Goal: Task Accomplishment & Management: Complete application form

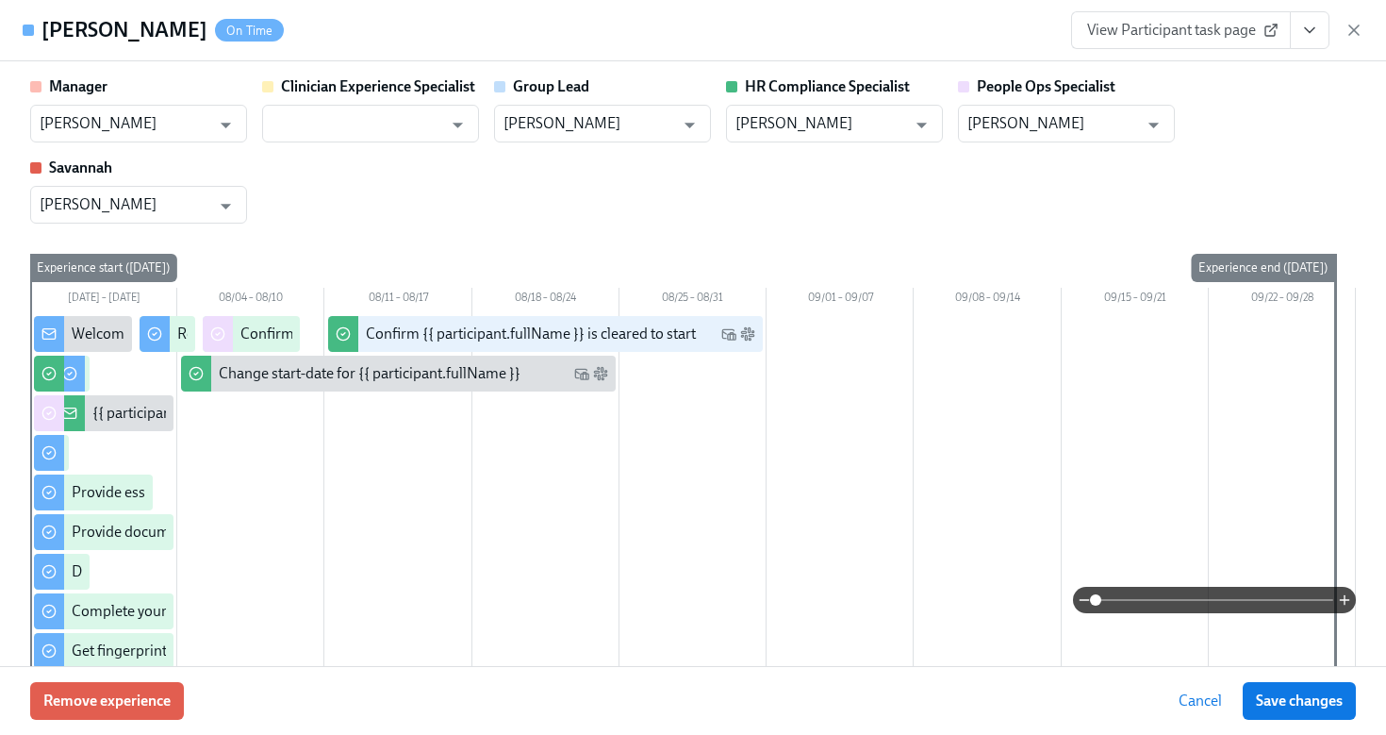
scroll to position [494, 0]
click at [1353, 24] on icon "button" at bounding box center [1354, 30] width 19 height 19
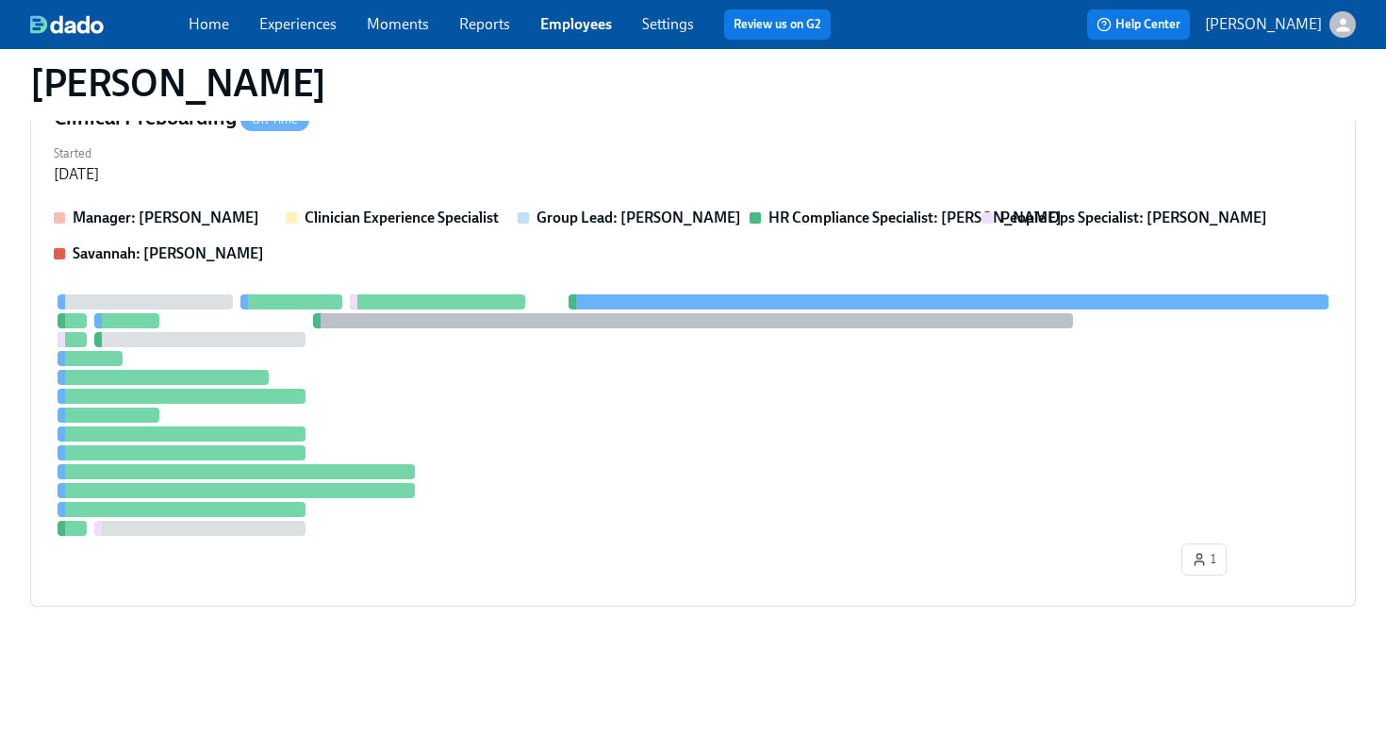
click at [582, 25] on link "Employees" at bounding box center [576, 24] width 72 height 18
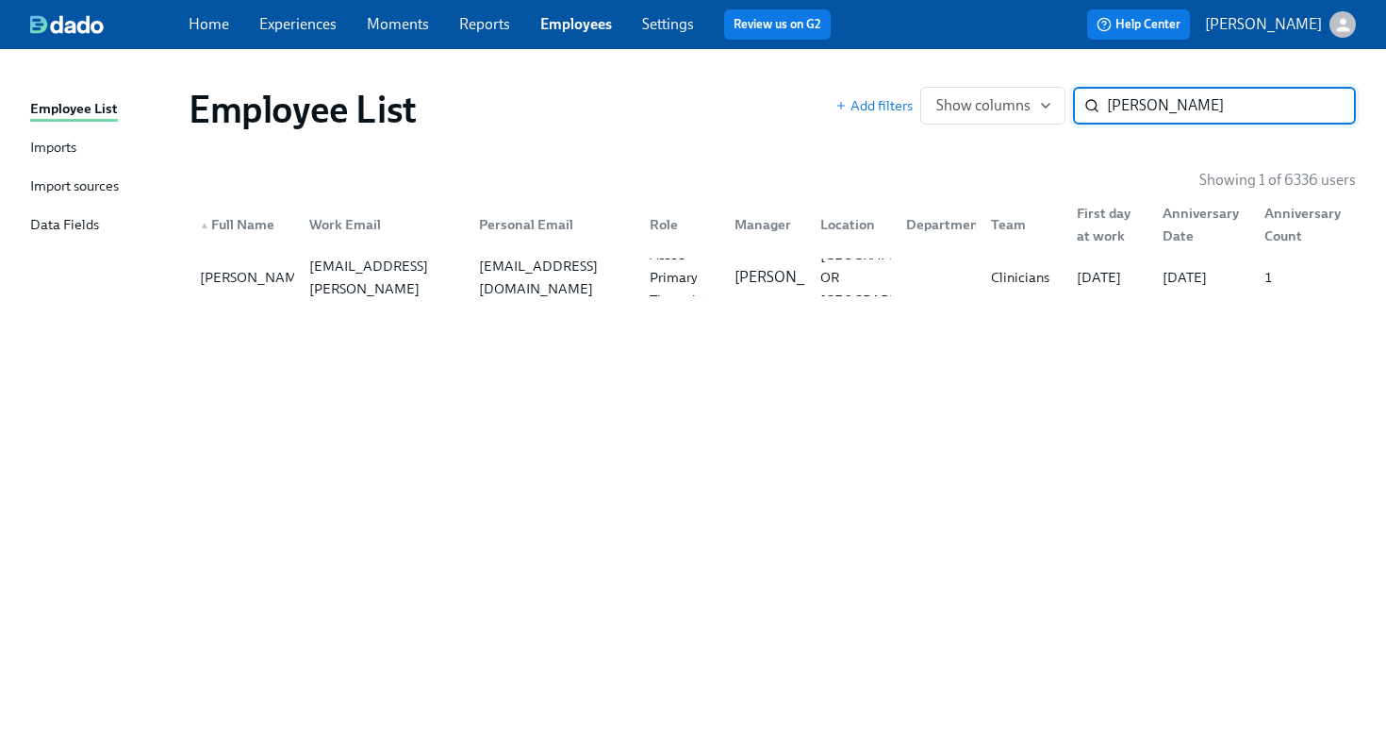
click at [1184, 97] on input "ashley roy" at bounding box center [1231, 106] width 249 height 38
type input "ashley roy"
click at [826, 279] on div "Klamath Falls OR US" at bounding box center [890, 277] width 154 height 68
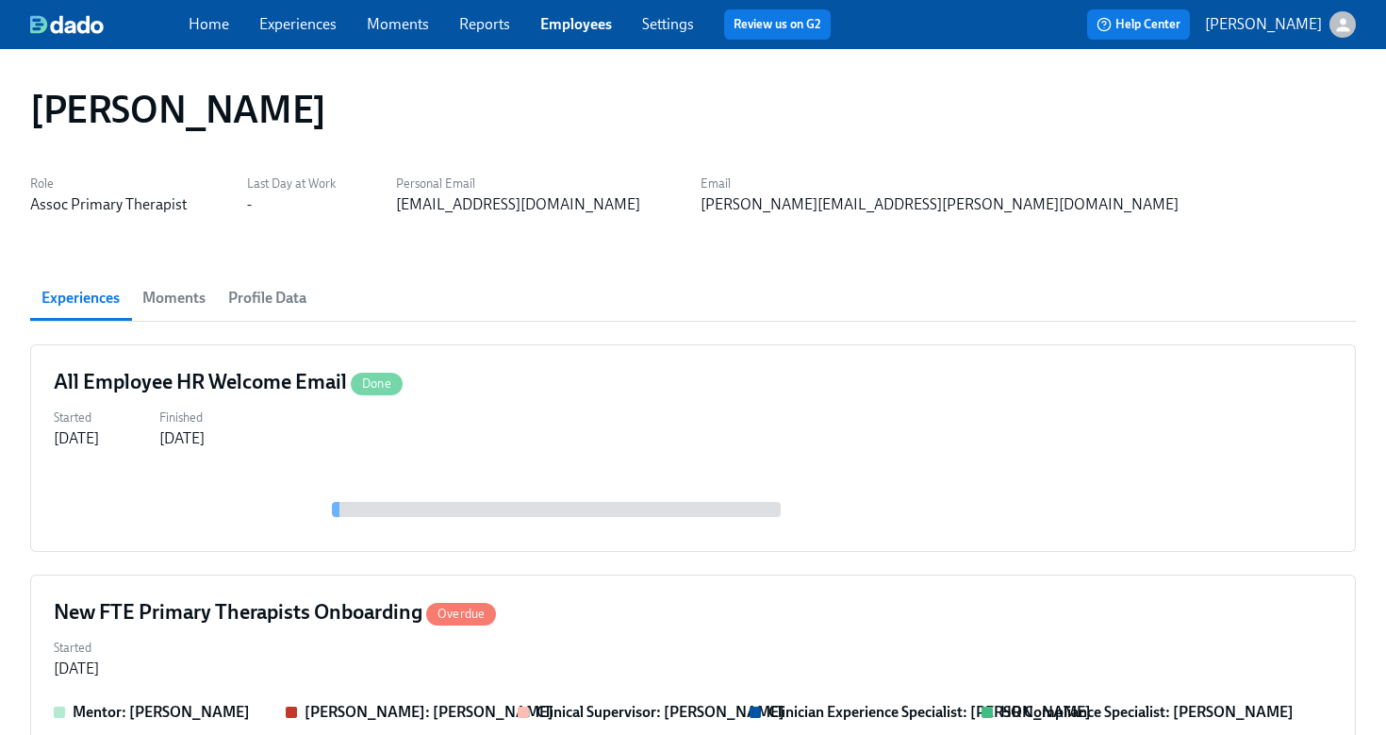
click at [572, 21] on link "Employees" at bounding box center [576, 24] width 72 height 18
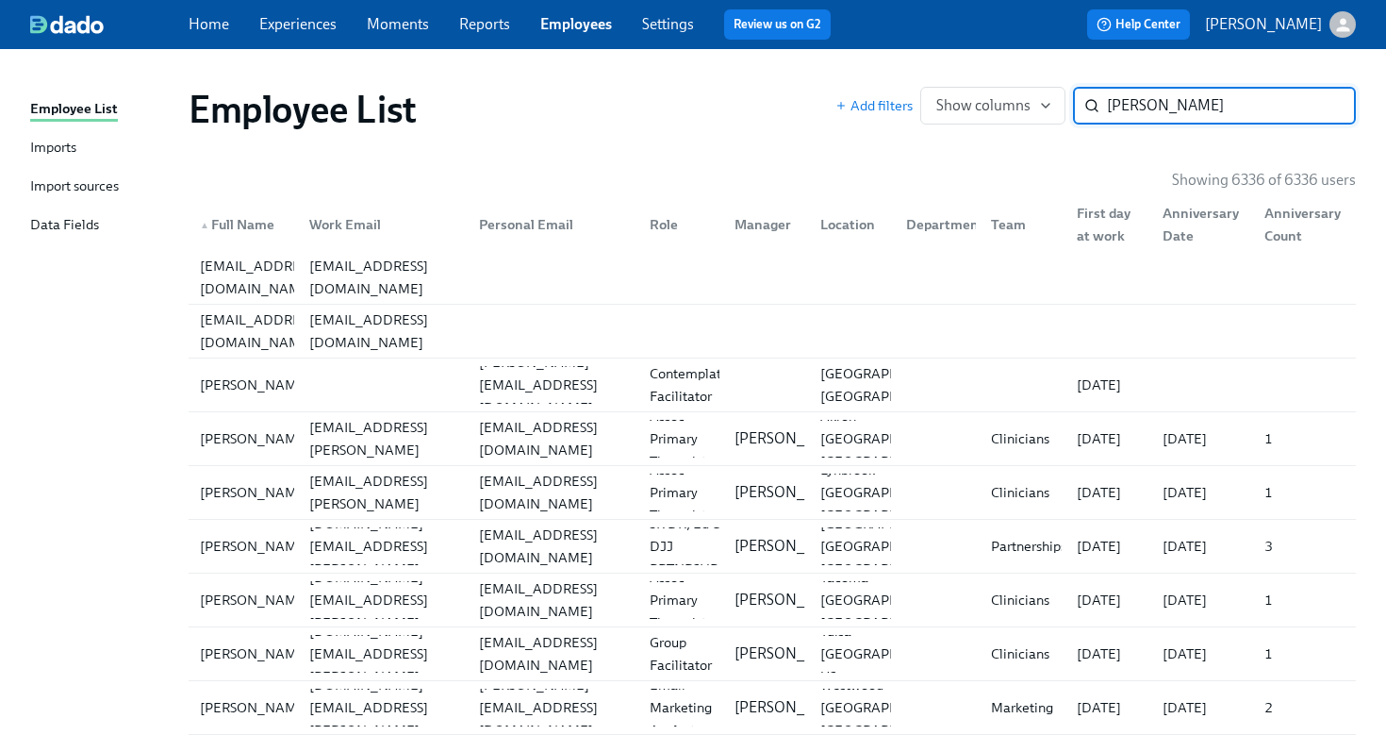
type input "roy"
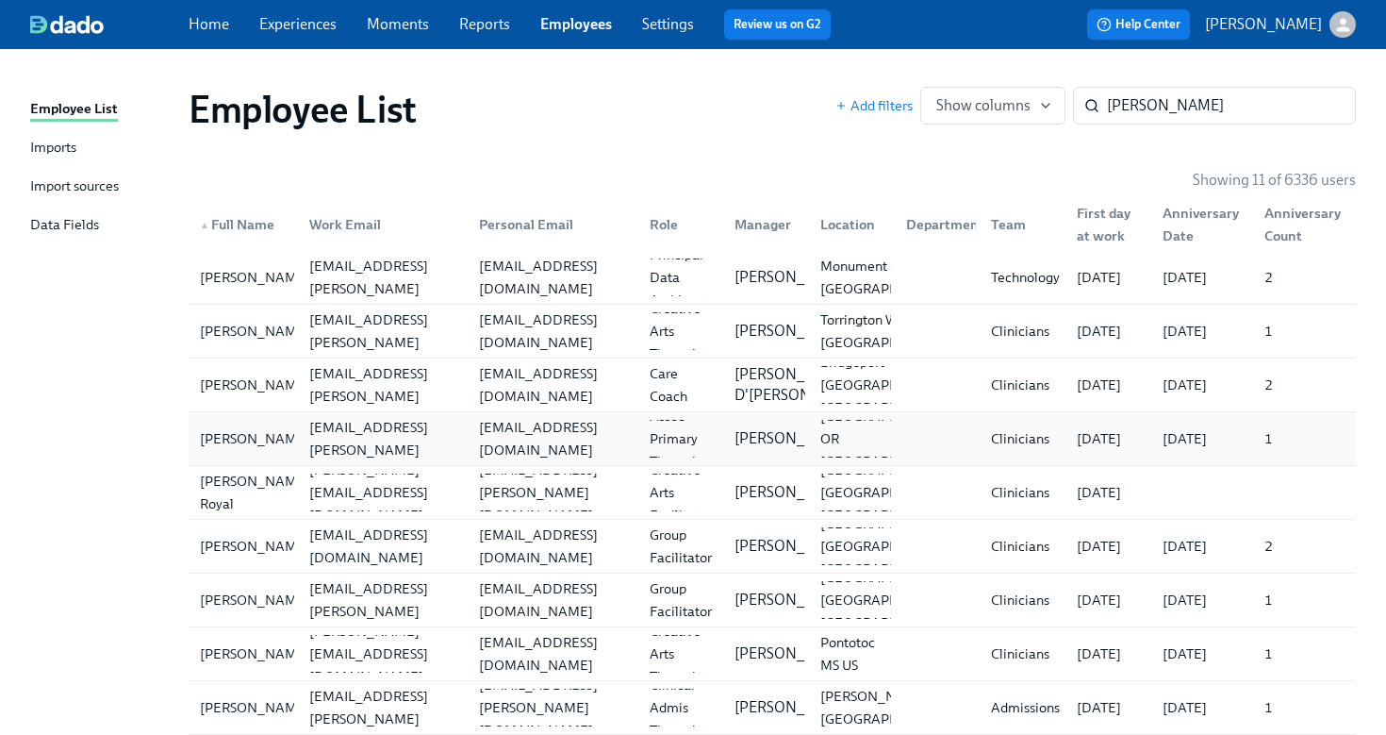
click at [535, 423] on div "ashleykarenroy@gmail.com" at bounding box center [549, 439] width 171 height 38
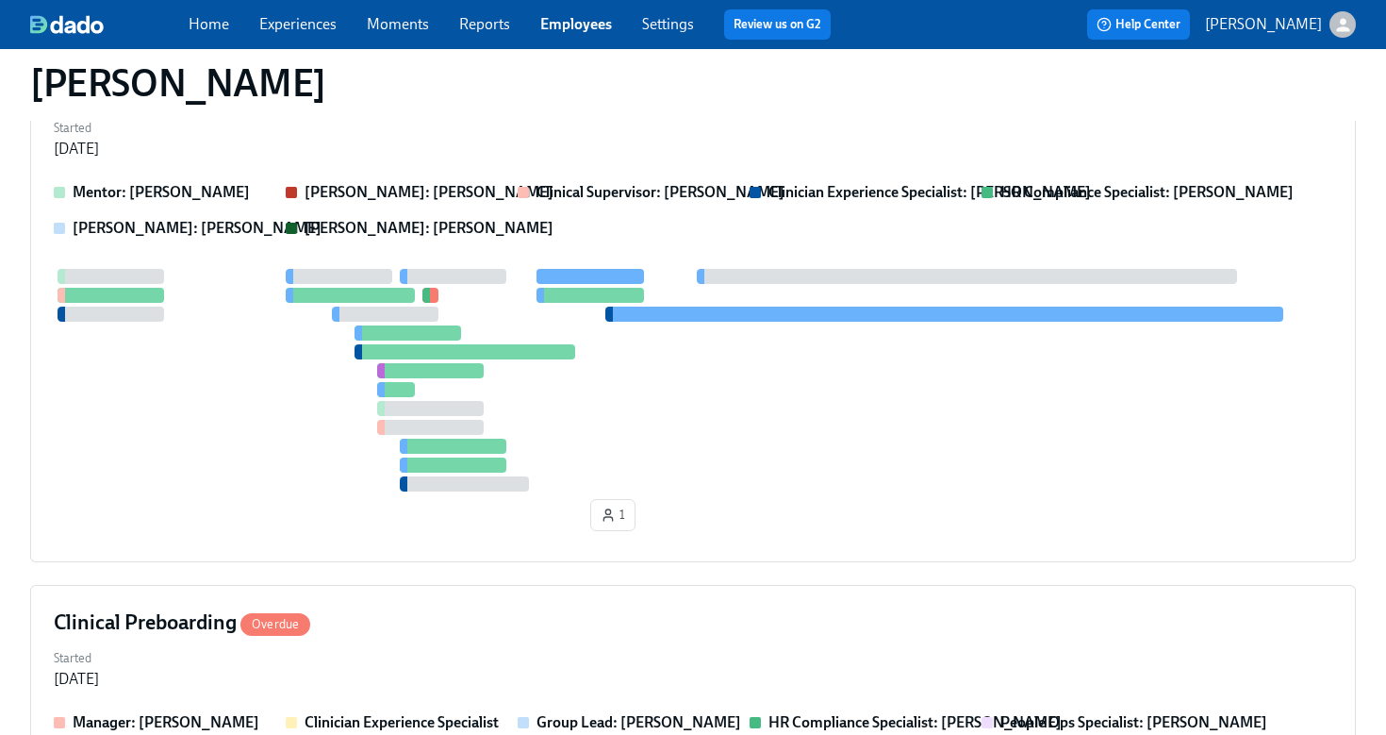
scroll to position [542, 0]
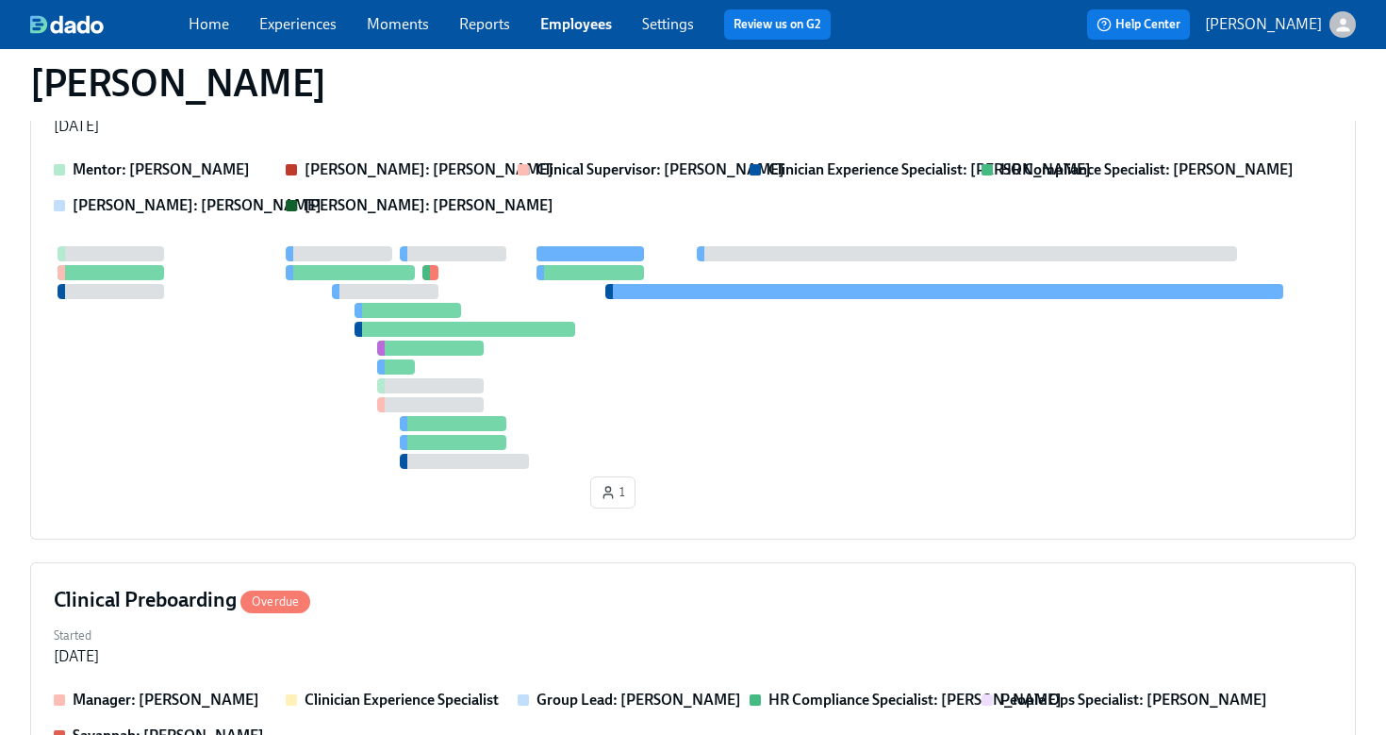
click at [386, 99] on div "Ashley Roy" at bounding box center [693, 82] width 1326 height 45
click at [407, 132] on div "Started Aug 14, 2025" at bounding box center [693, 113] width 1279 height 45
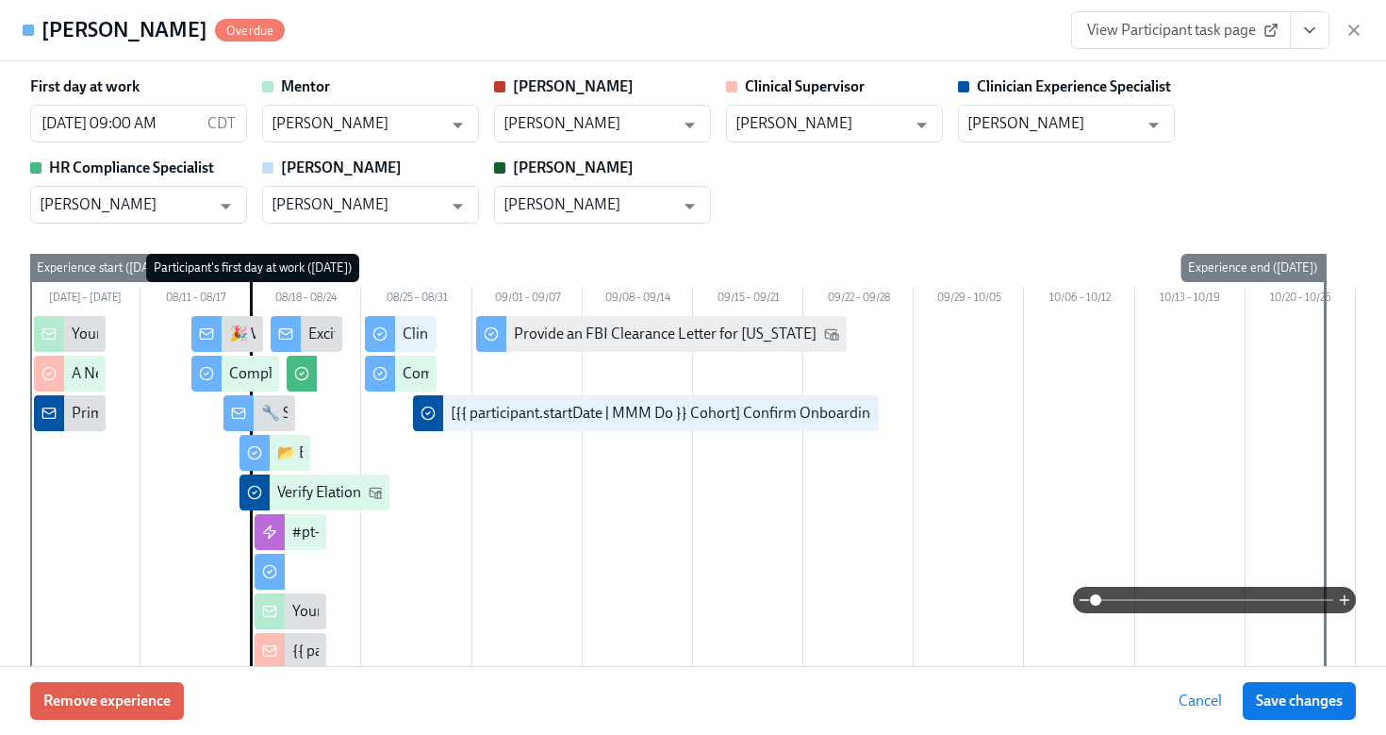
click at [1313, 35] on icon "View task page" at bounding box center [1309, 30] width 19 height 19
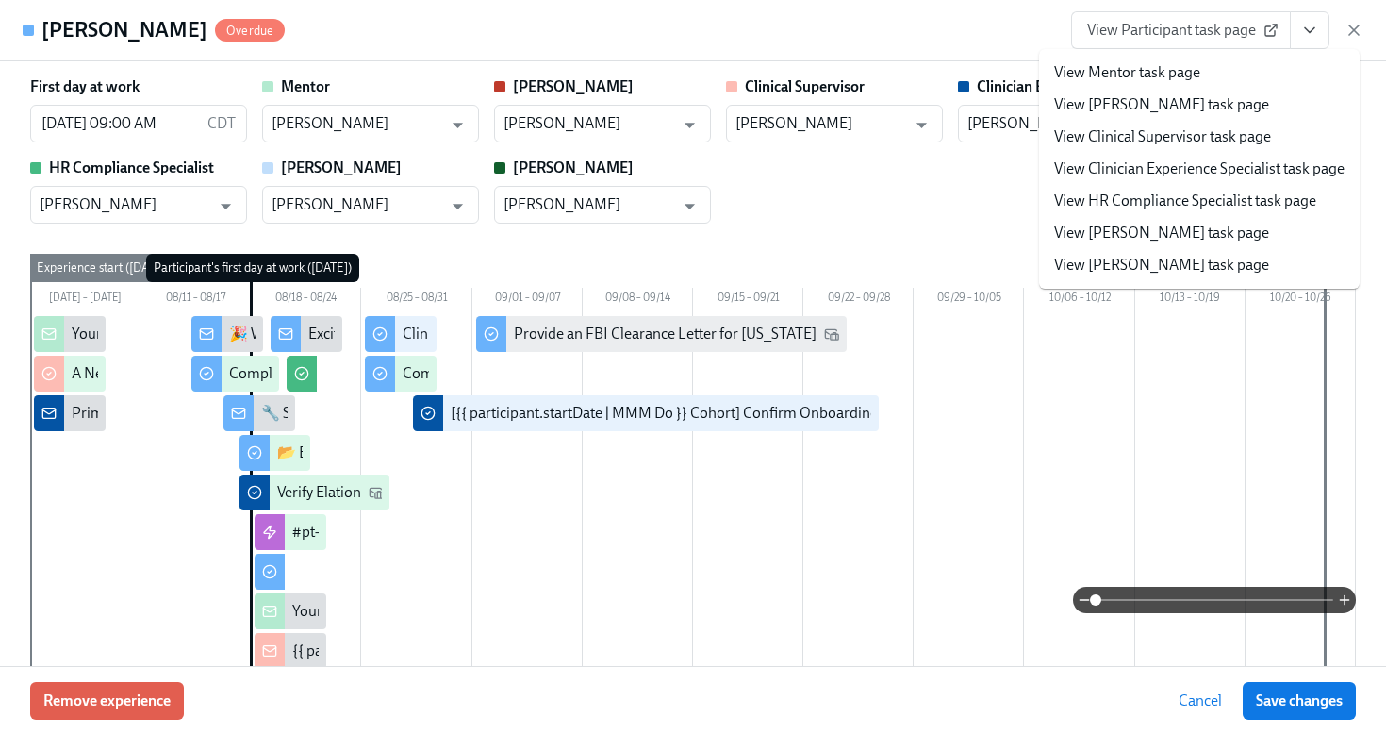
click at [1207, 196] on link "View HR Compliance Specialist task page" at bounding box center [1185, 200] width 262 height 21
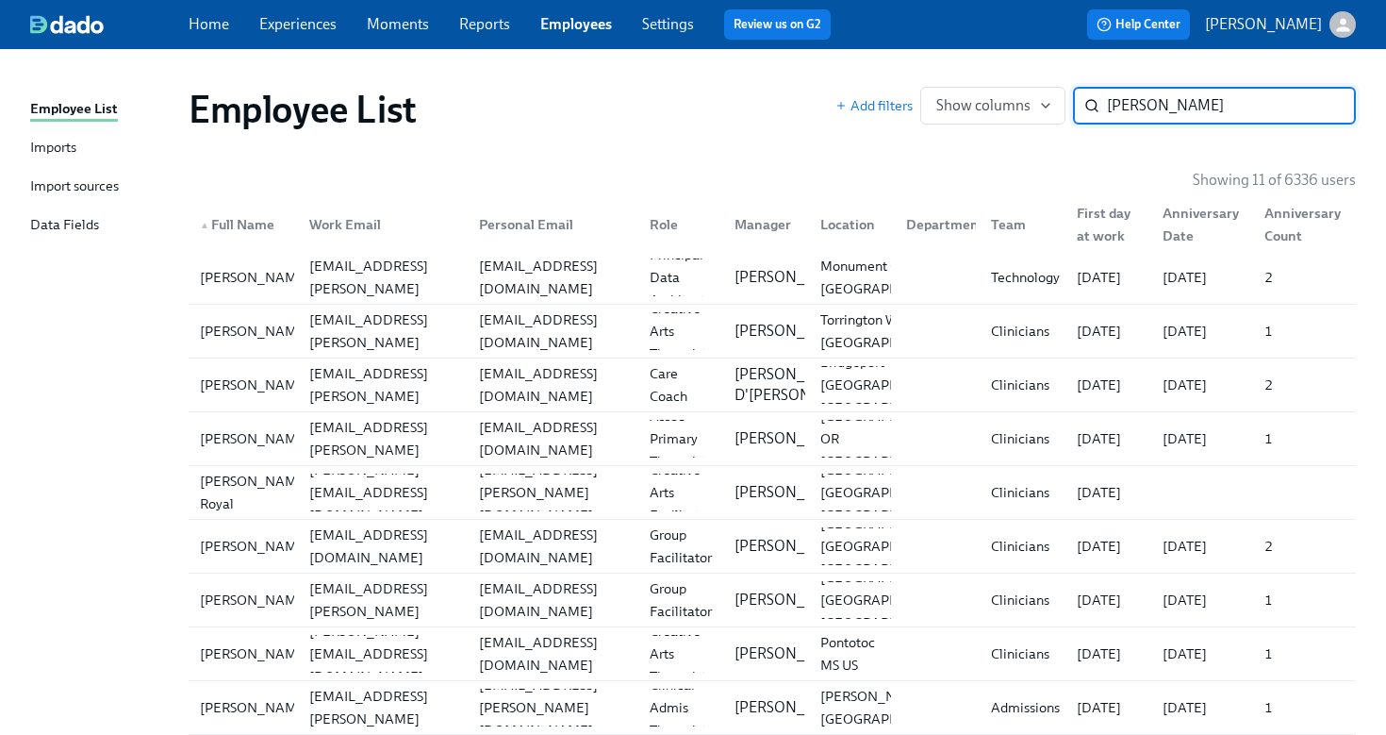
click at [1142, 117] on input "roy" at bounding box center [1231, 106] width 249 height 38
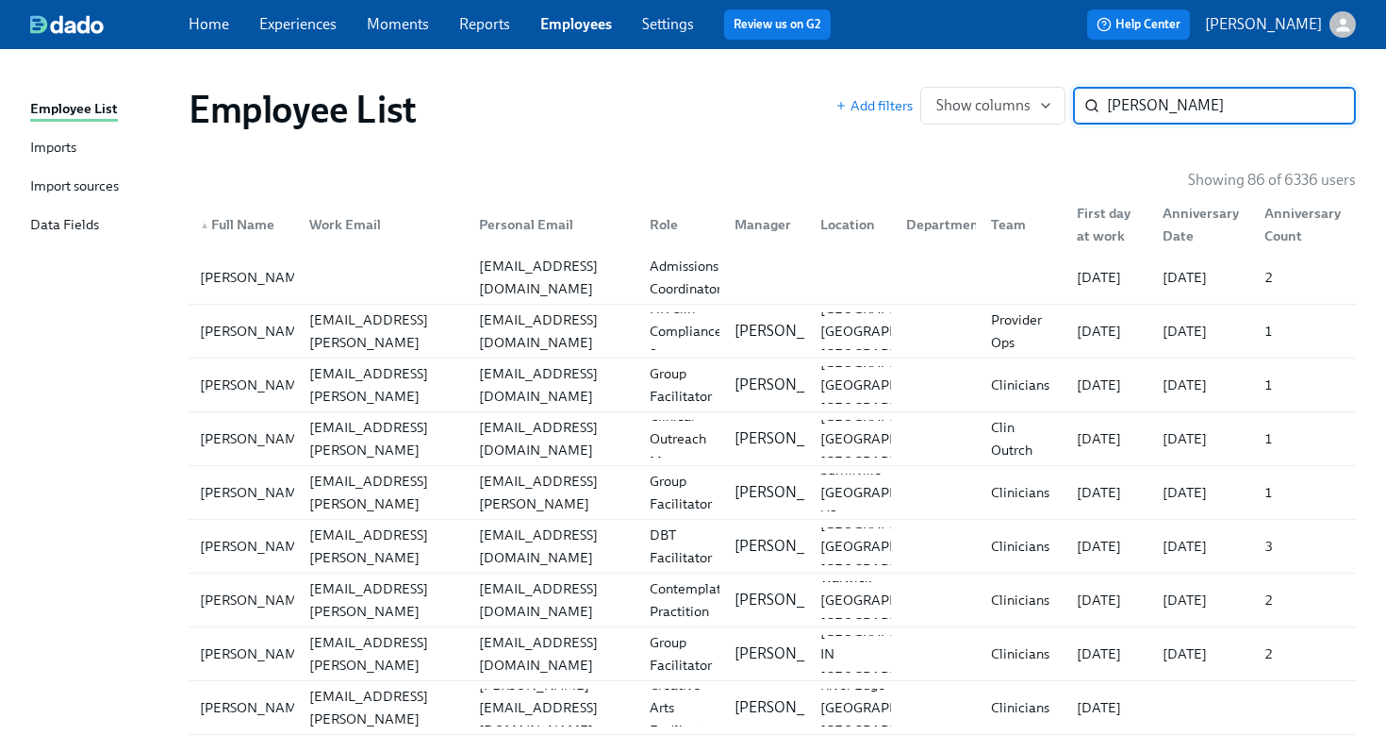
type input "jessica longo"
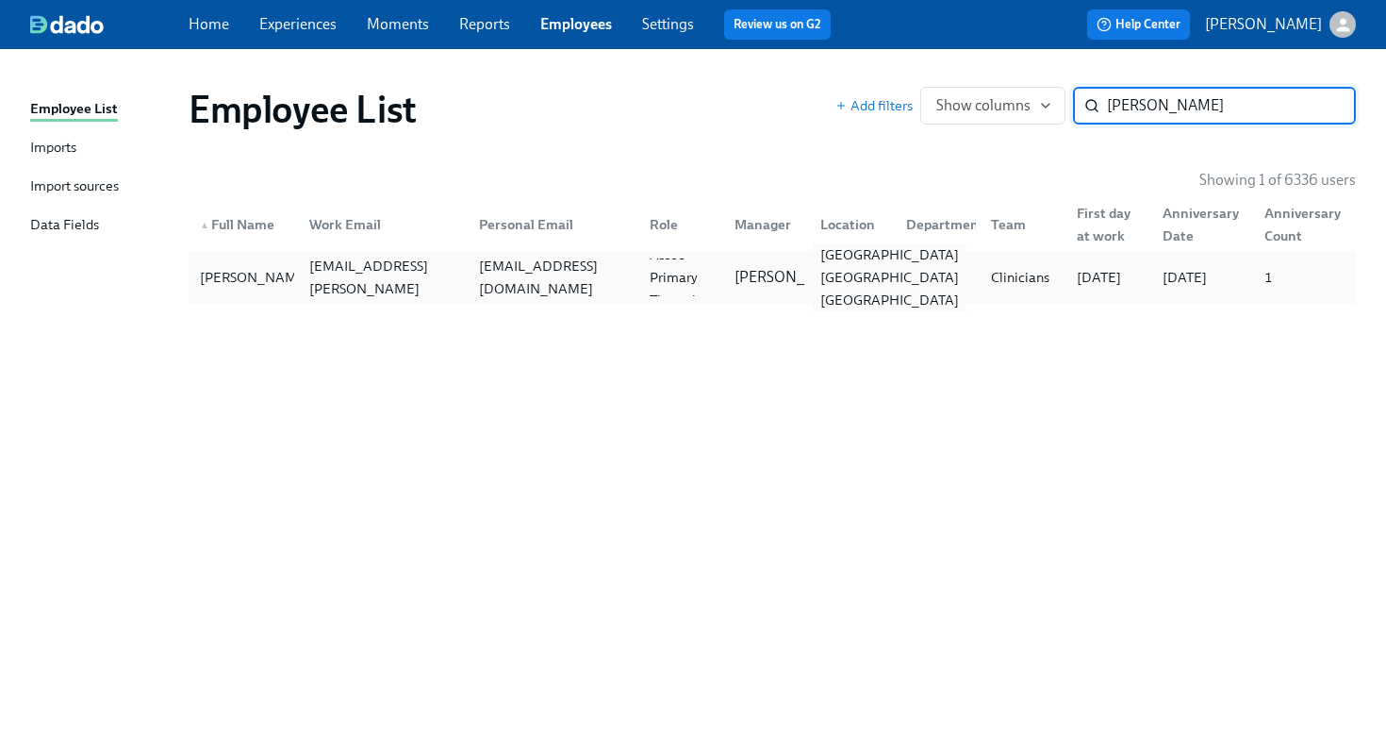
click at [865, 292] on div "Kings County NY US" at bounding box center [890, 277] width 154 height 68
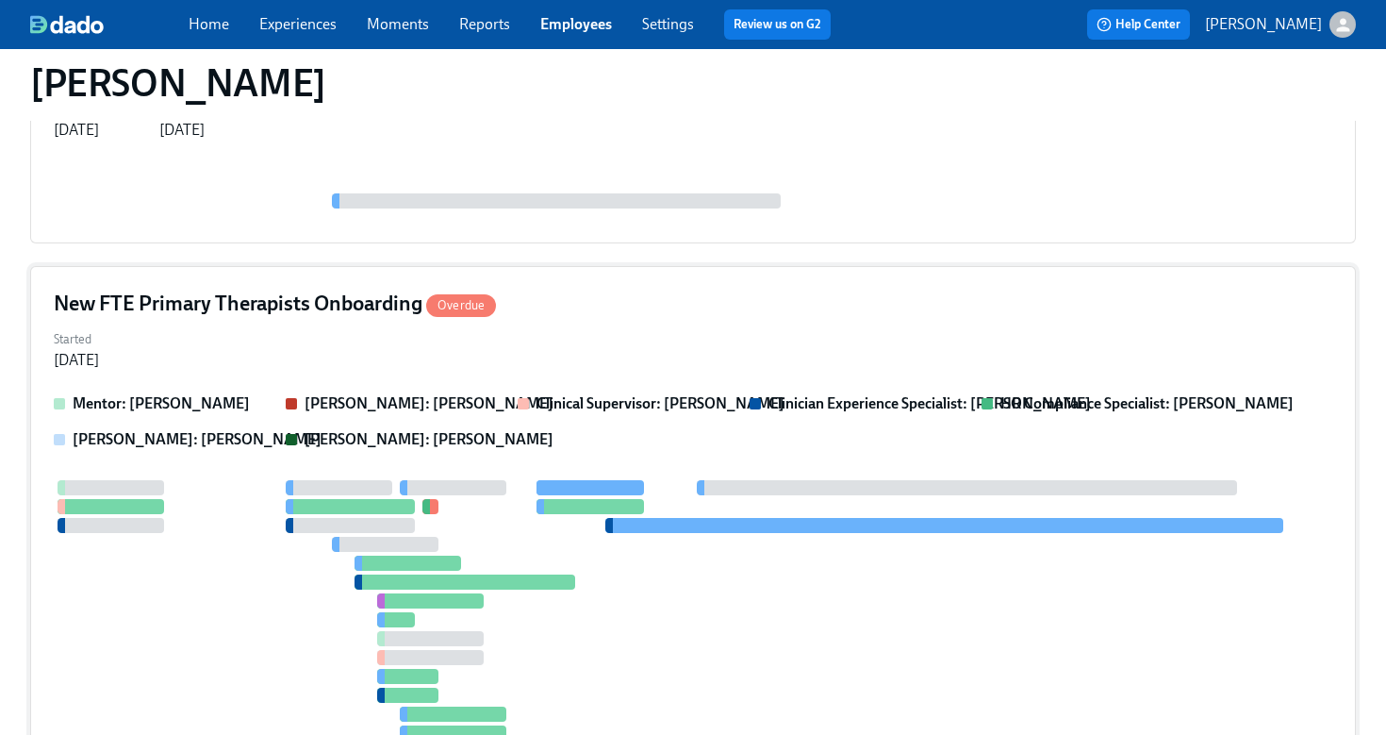
scroll to position [296, 0]
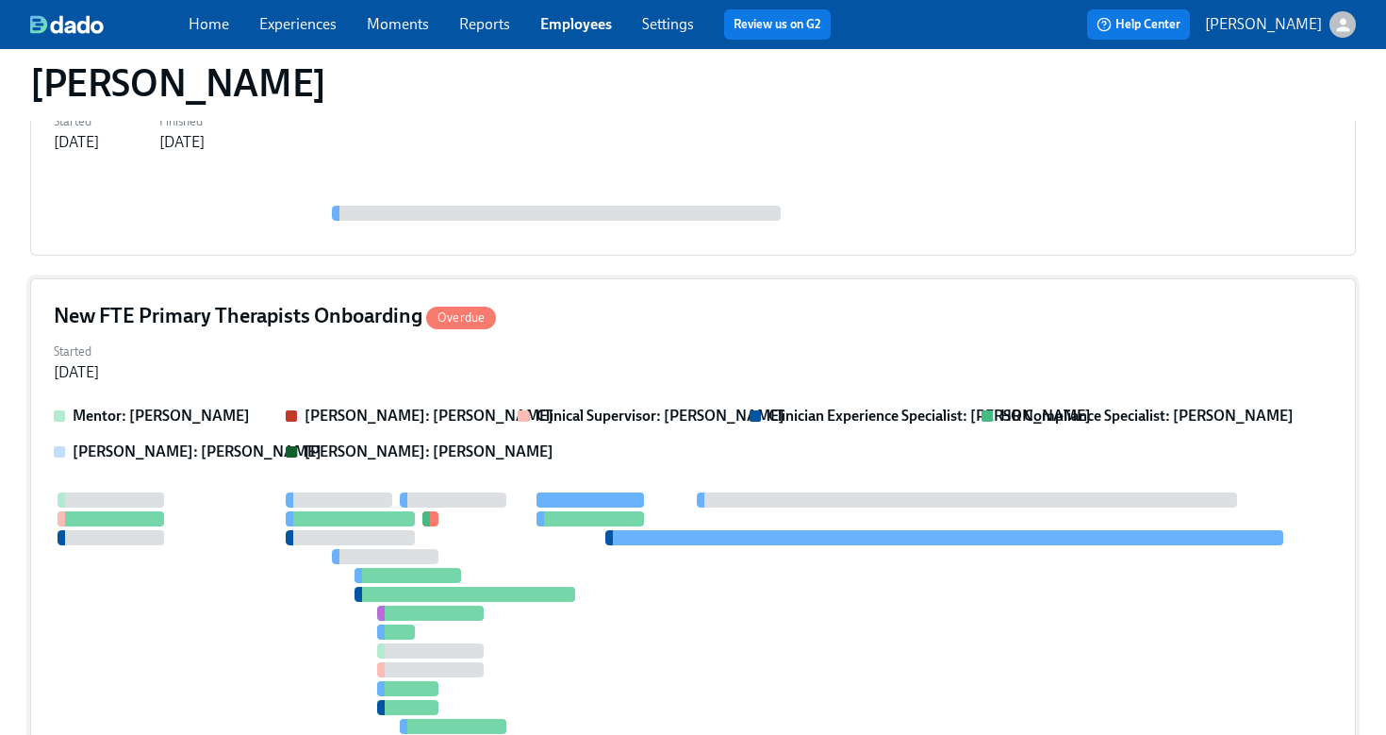
click at [958, 323] on div "New FTE Primary Therapists Onboarding Overdue" at bounding box center [693, 316] width 1279 height 28
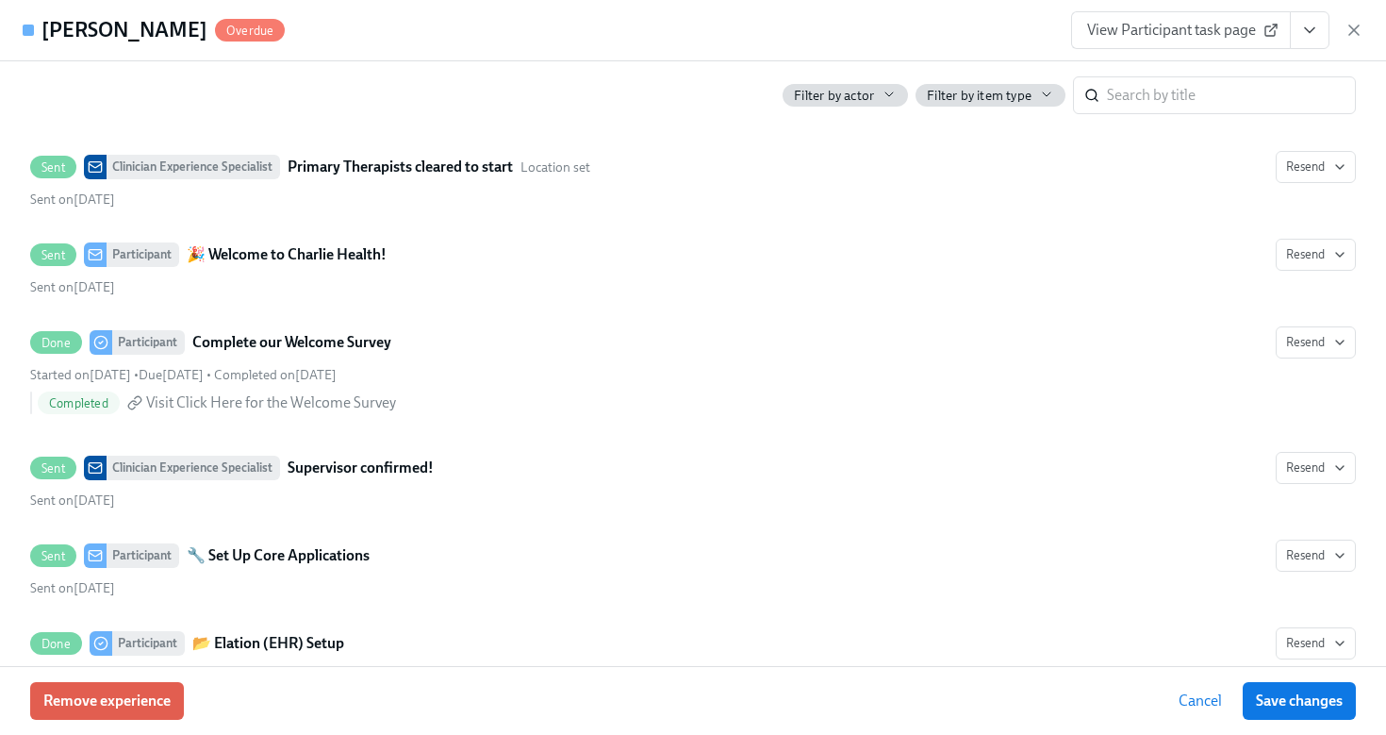
scroll to position [1326, 0]
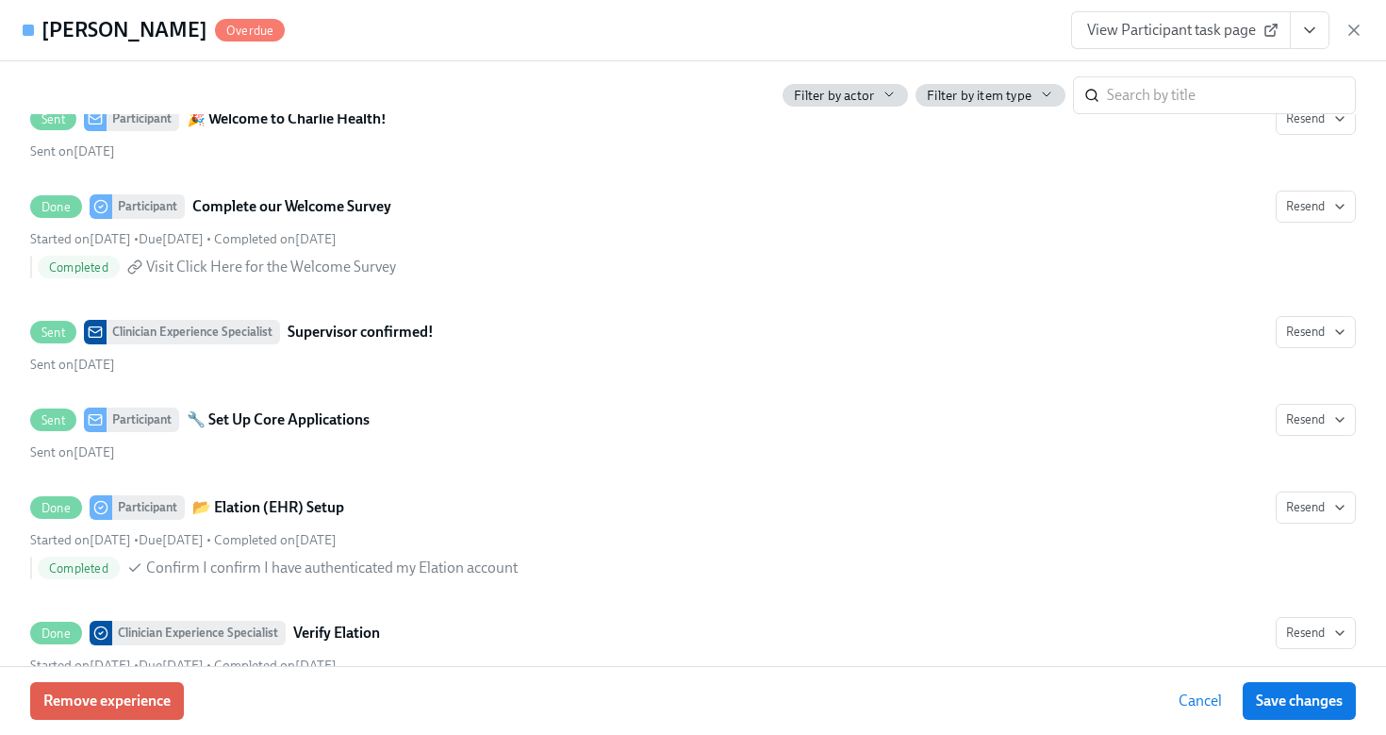
click at [1317, 29] on icon "View task page" at bounding box center [1309, 30] width 19 height 19
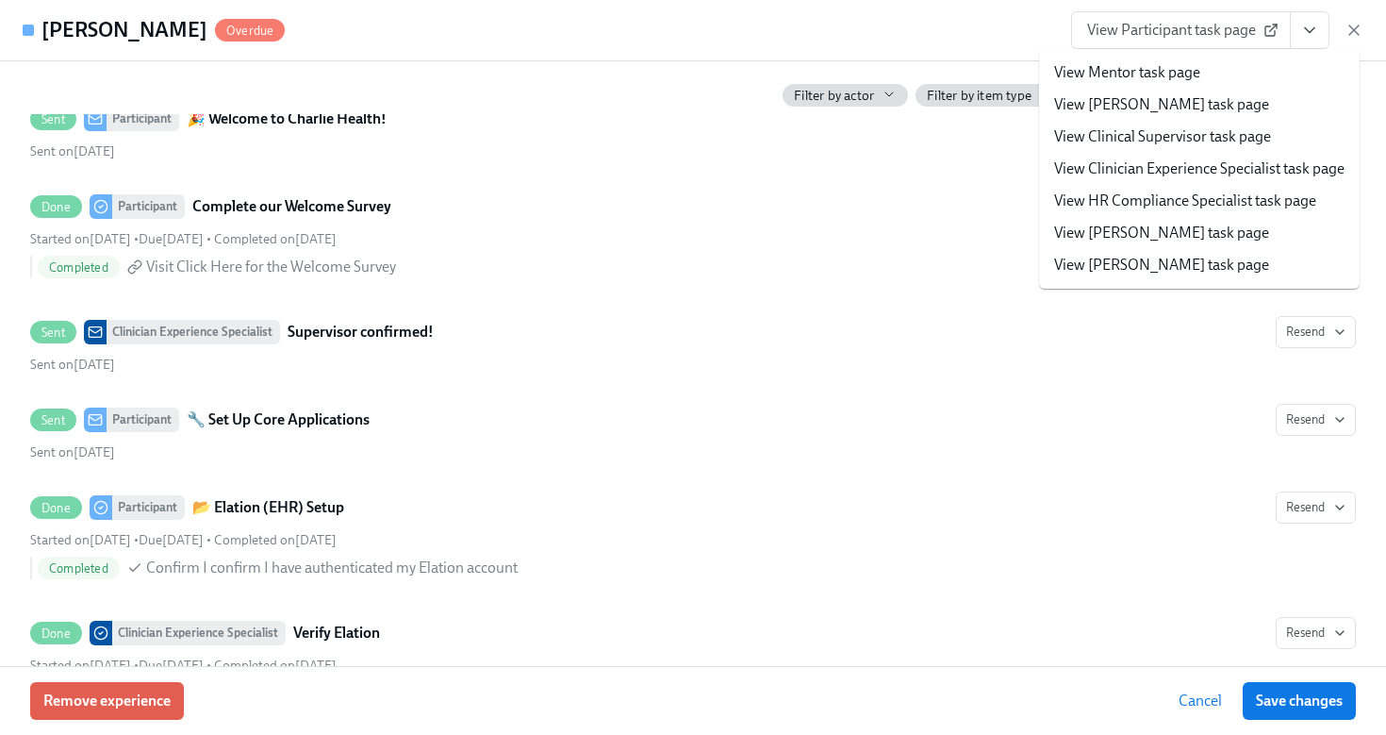
click at [1245, 207] on link "View HR Compliance Specialist task page" at bounding box center [1185, 200] width 262 height 21
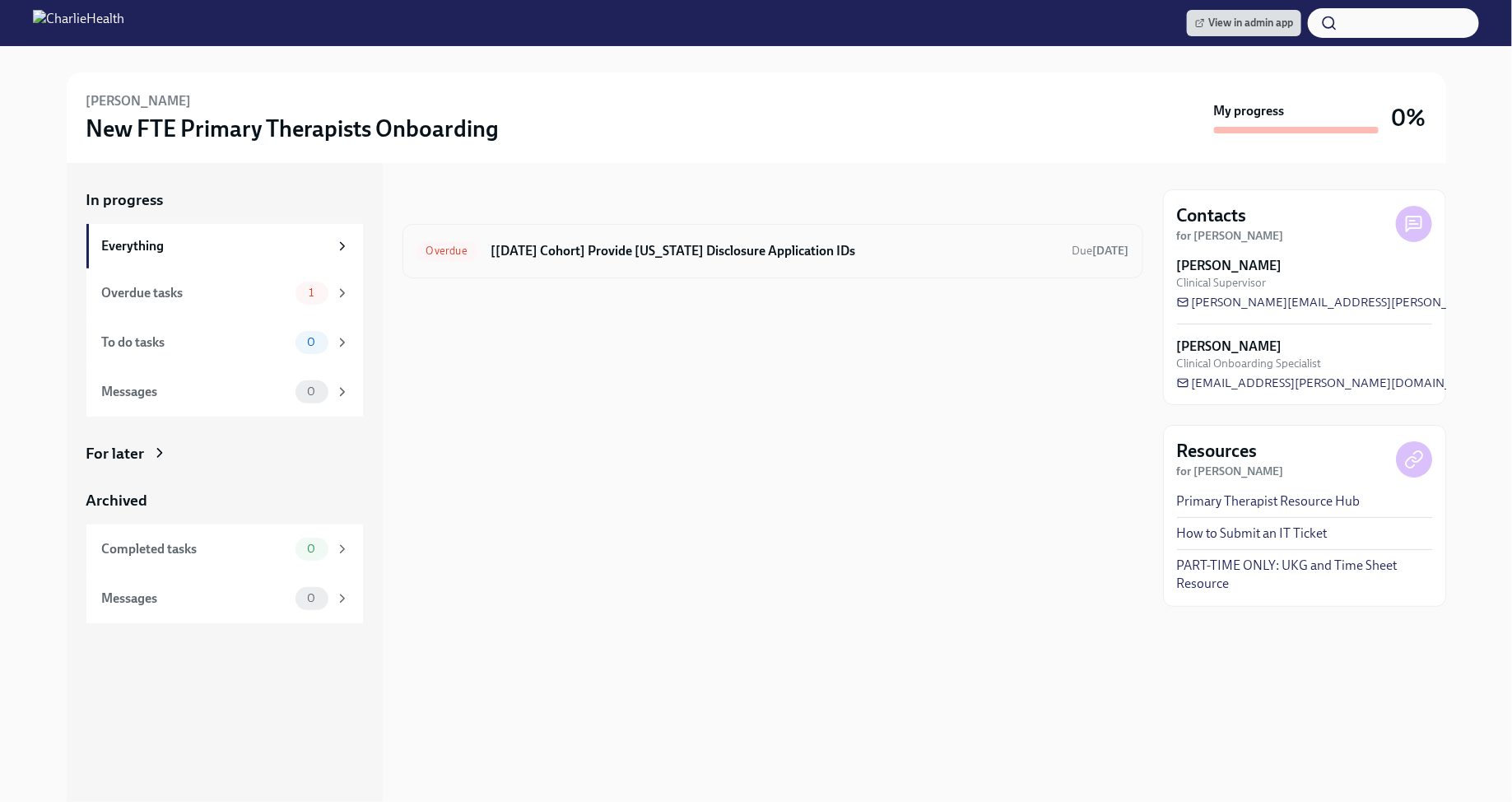
click at [606, 255] on h6 "[[DATE] Cohort] Provide [US_STATE] Disclosure Application IDs" at bounding box center [775, 250] width 569 height 18
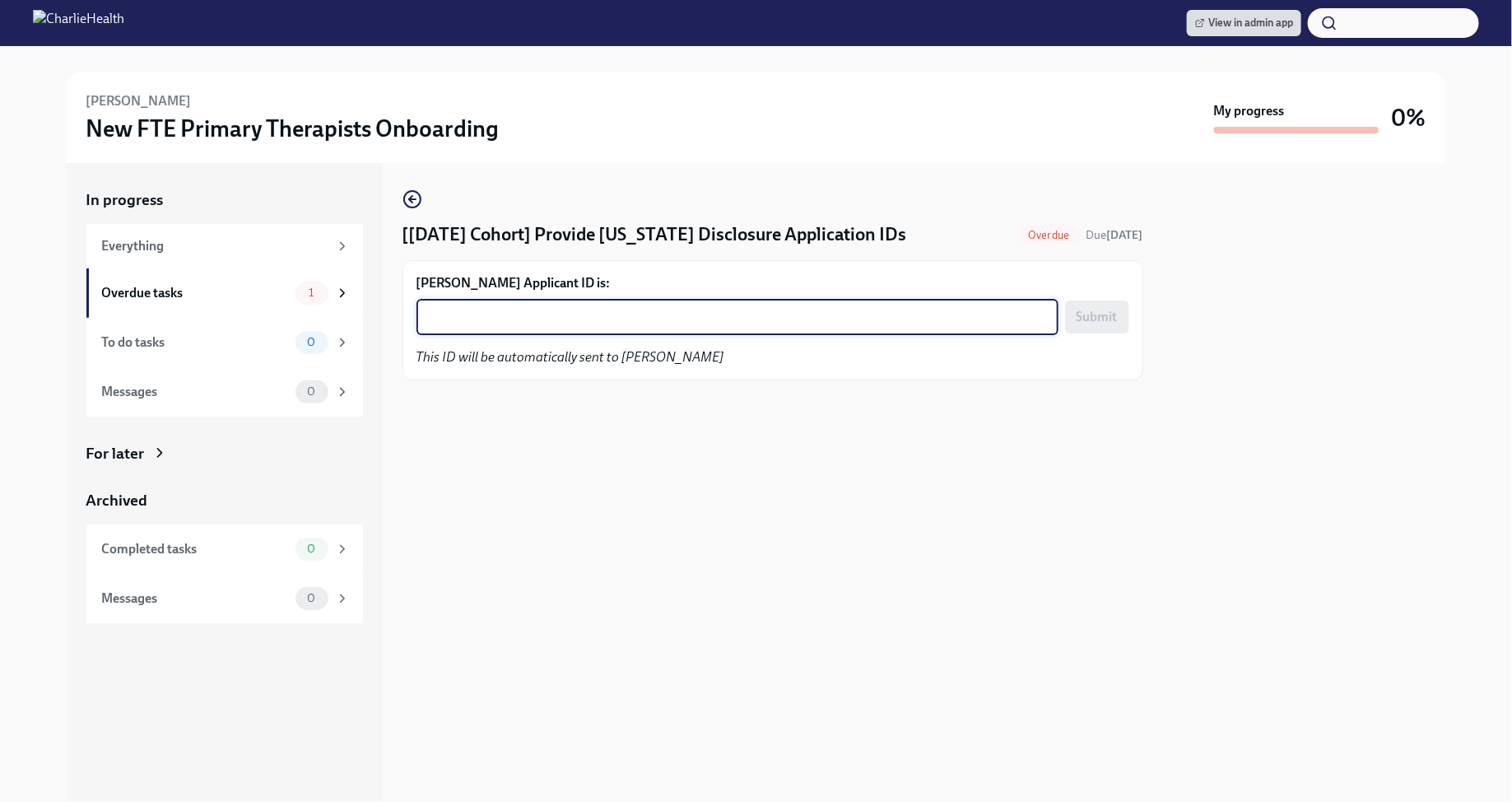
click at [569, 323] on textarea "Ashley Roy's Applicant ID is:" at bounding box center [738, 317] width 622 height 20
paste textarea "1245049"
type textarea "1245049"
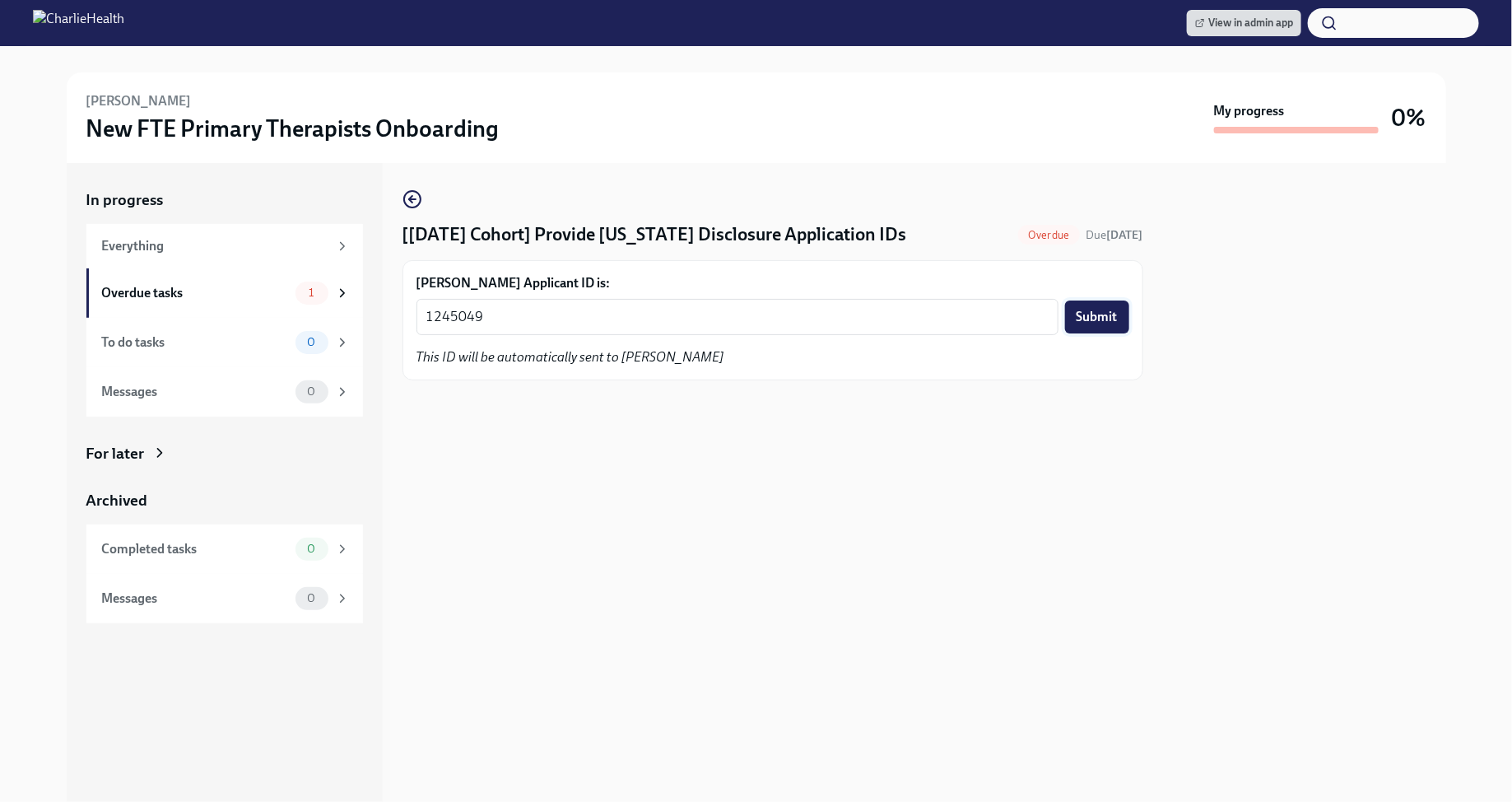
click at [1090, 312] on span "Submit" at bounding box center [1097, 317] width 41 height 17
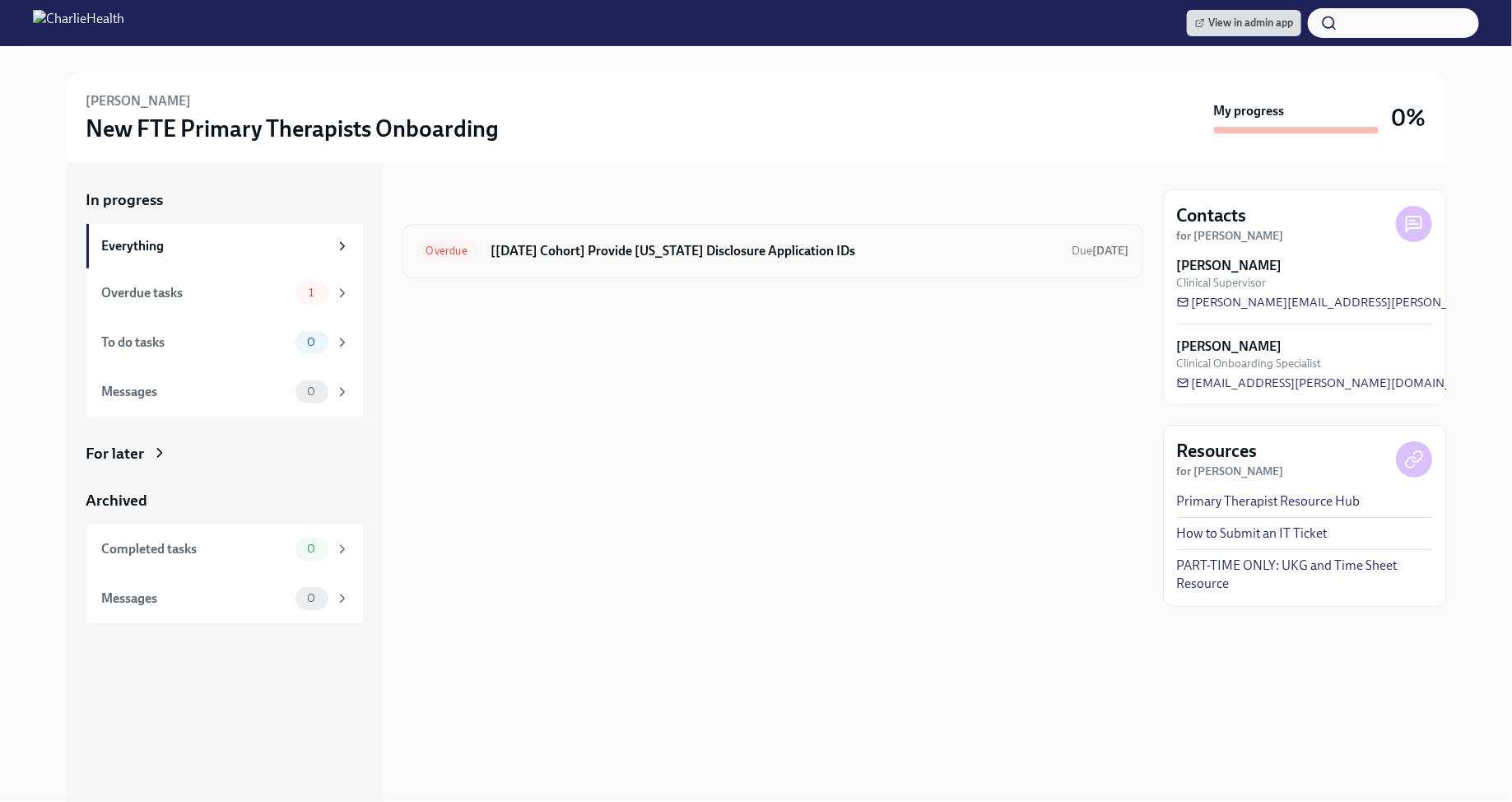
click at [663, 250] on h6 "[[DATE] Cohort] Provide [US_STATE] Disclosure Application IDs" at bounding box center [775, 250] width 569 height 18
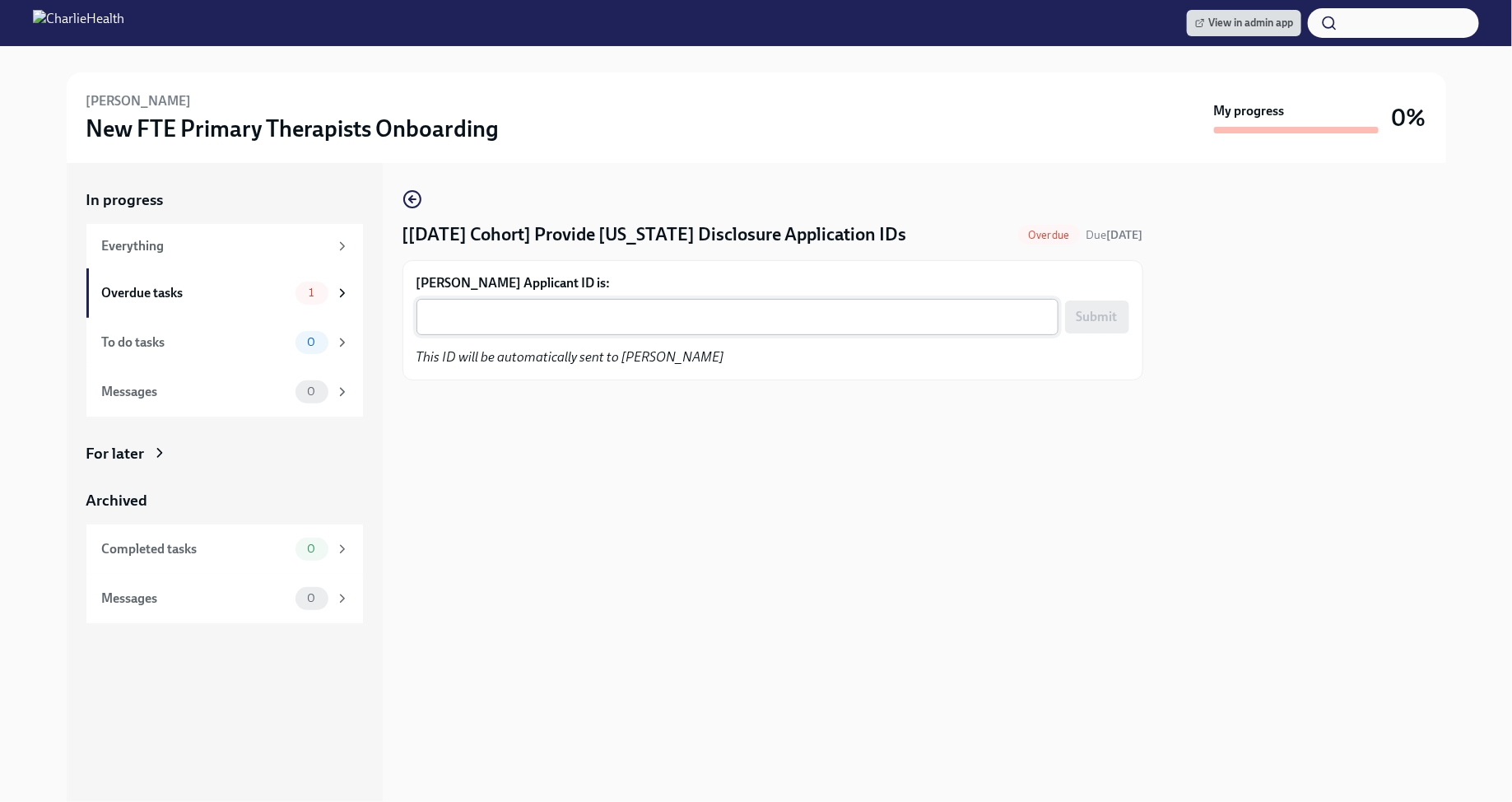
click at [679, 316] on textarea "[PERSON_NAME] Applicant ID is:" at bounding box center [738, 317] width 622 height 20
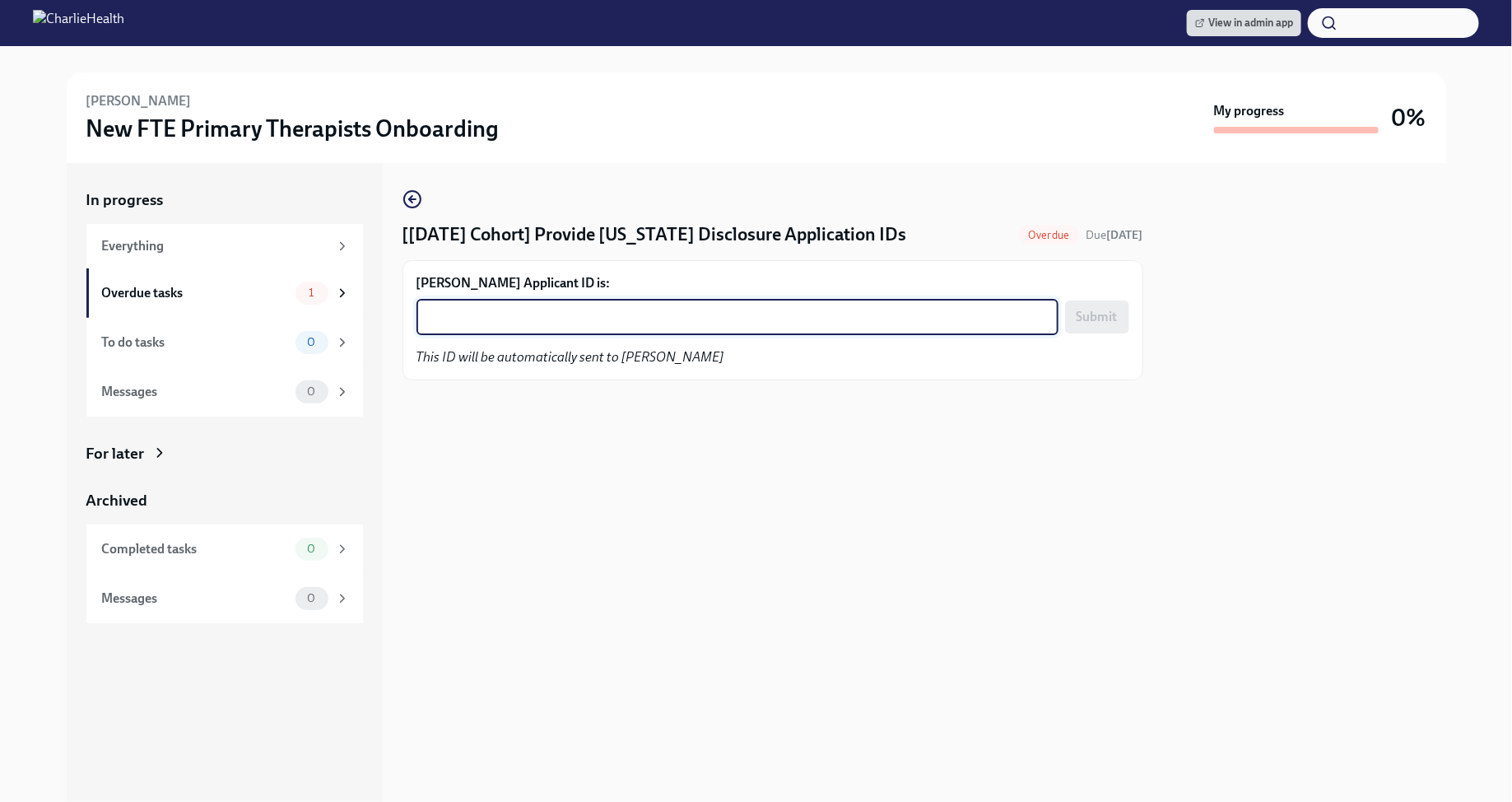
paste textarea "1245054"
type textarea "1245054"
click at [1102, 312] on span "Submit" at bounding box center [1097, 317] width 41 height 17
